Goal: Check status

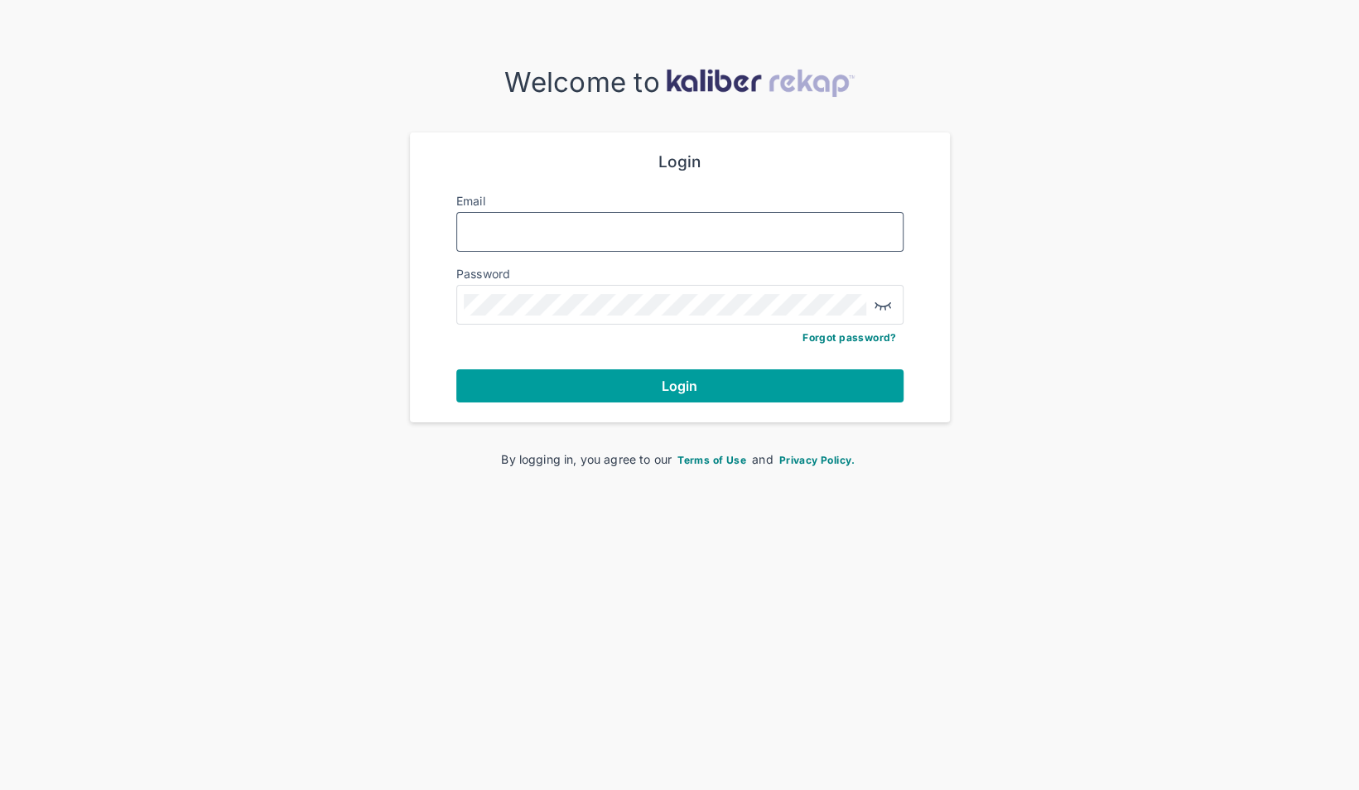
type input "**********"
click at [591, 377] on button "Login" at bounding box center [679, 385] width 447 height 33
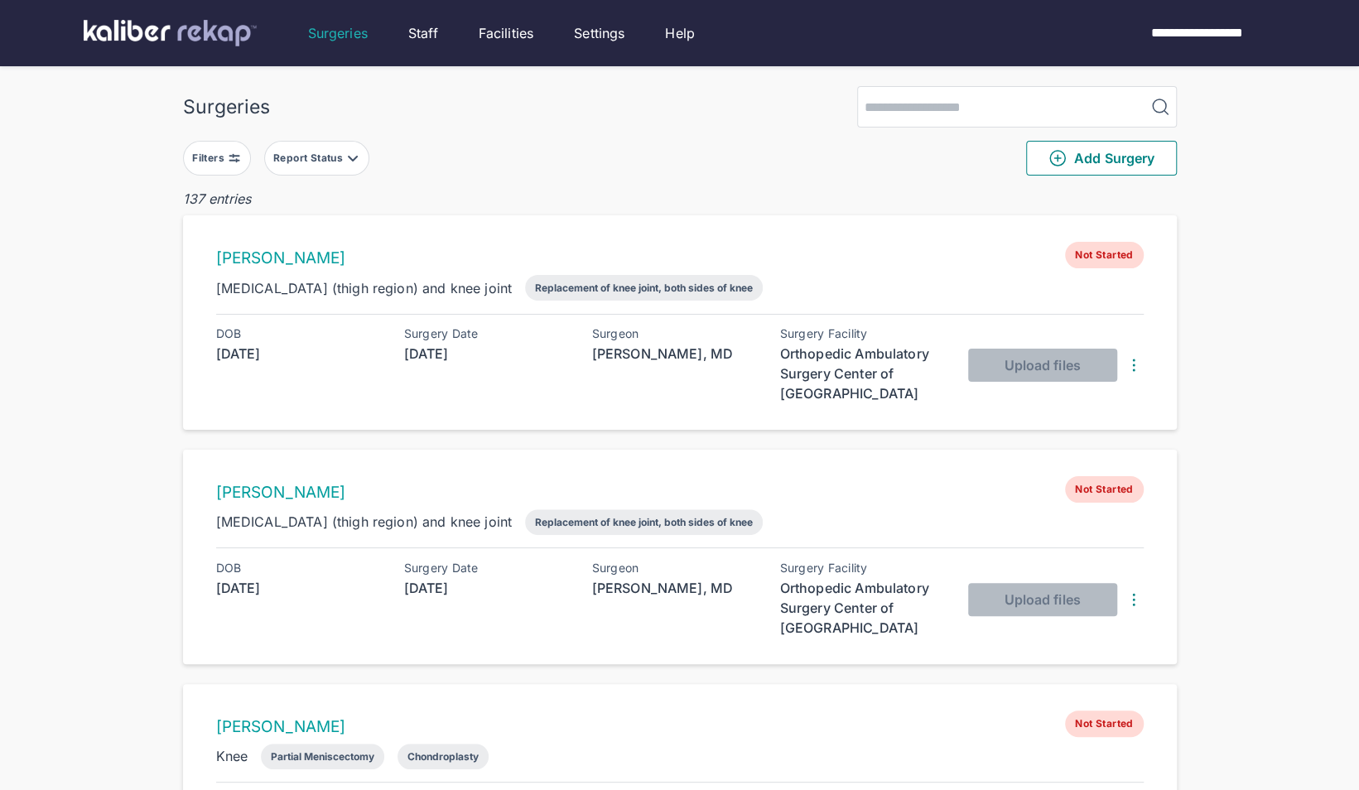
click at [301, 141] on button "Report Status" at bounding box center [316, 158] width 105 height 35
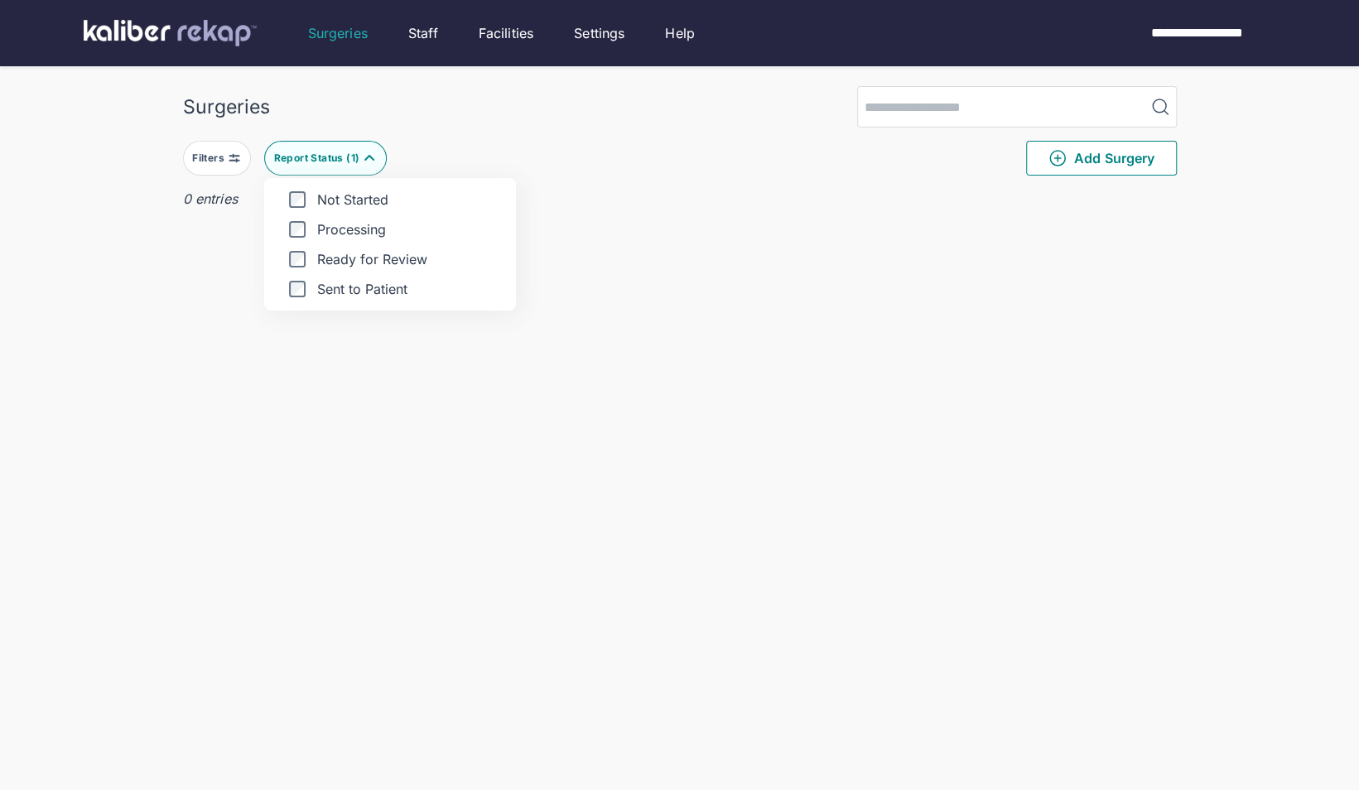
click at [64, 313] on div "Surgeries Filters Report Status ( 1 ) Not Started Processing Ready for Review S…" at bounding box center [679, 428] width 1359 height 856
click at [335, 162] on div "Report Status ( 1 )" at bounding box center [318, 158] width 89 height 13
click at [565, 103] on div "Surgeries" at bounding box center [680, 106] width 994 height 41
click at [344, 154] on div "Report Status ( 1 )" at bounding box center [318, 158] width 89 height 13
click at [477, 147] on div "Filters Report Status ( 1 ) Not Started Processing Ready for Review Sent to Pat…" at bounding box center [680, 158] width 994 height 61
